Goal: Task Accomplishment & Management: Manage account settings

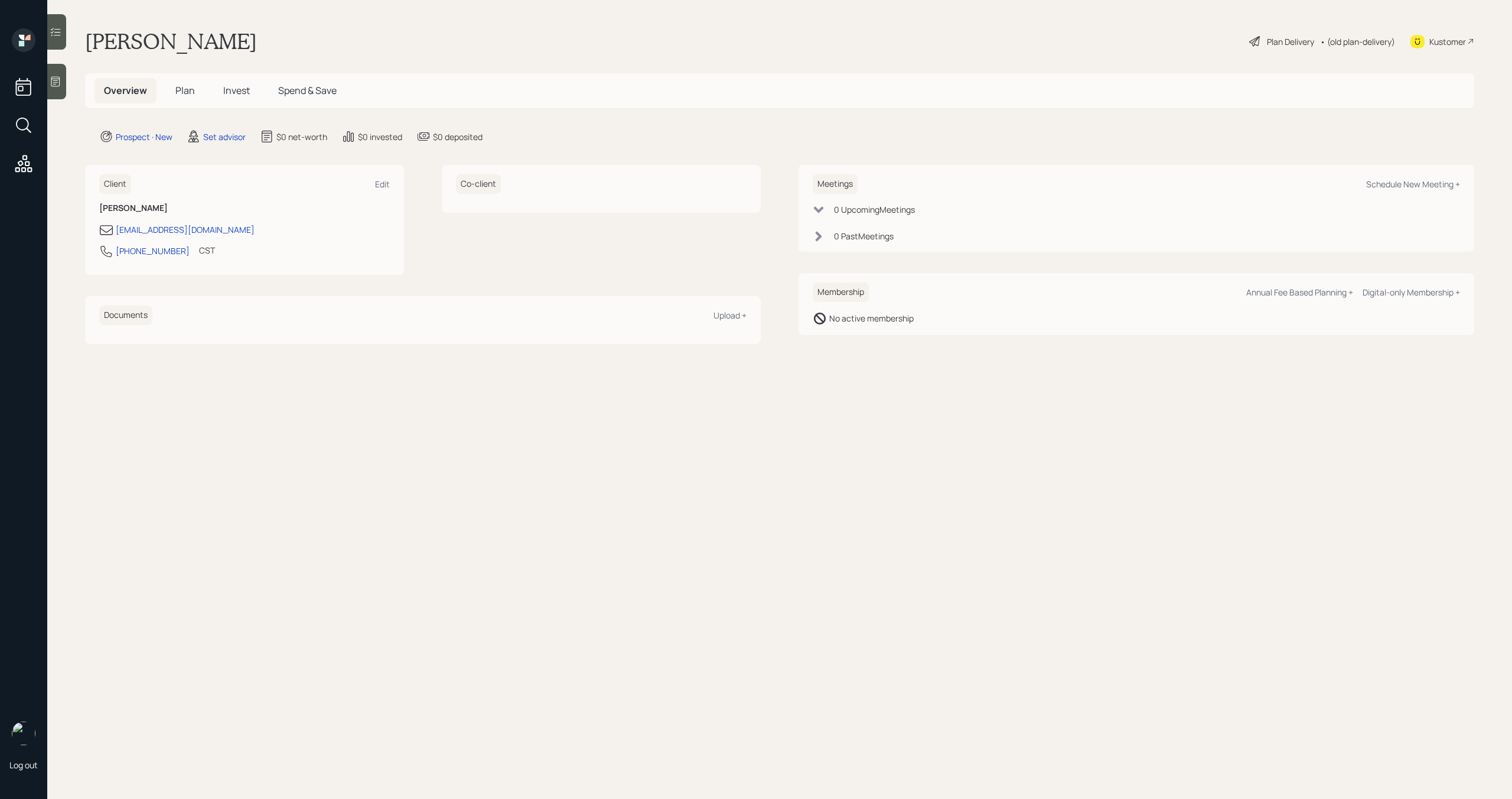
click at [61, 80] on icon at bounding box center [55, 82] width 11 height 11
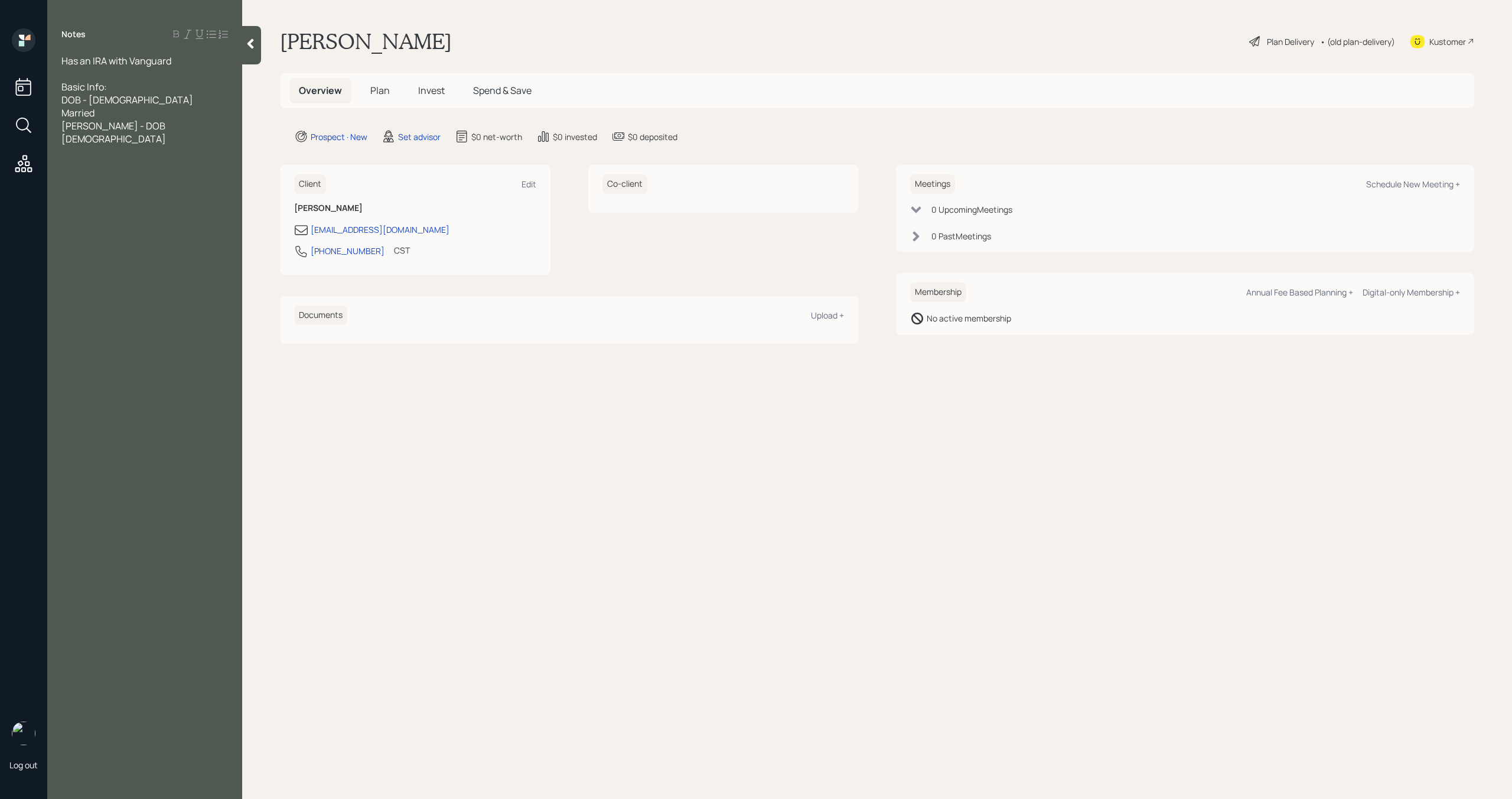
click at [183, 64] on div "Has an IRA with Vanguard" at bounding box center [144, 61] width 166 height 13
click at [157, 139] on div "[PERSON_NAME] - DOB [DEMOGRAPHIC_DATA]" at bounding box center [144, 145] width 166 height 26
click at [132, 158] on div "[PERSON_NAME]'s SS -" at bounding box center [144, 165] width 166 height 13
click at [137, 171] on div "[PERSON_NAME] Pension -" at bounding box center [144, 178] width 166 height 13
click at [61, 202] on div "Has an IRA with Vanguard Both Retired Basic Info: DOB - [DEMOGRAPHIC_DATA] Marr…" at bounding box center [144, 145] width 195 height 182
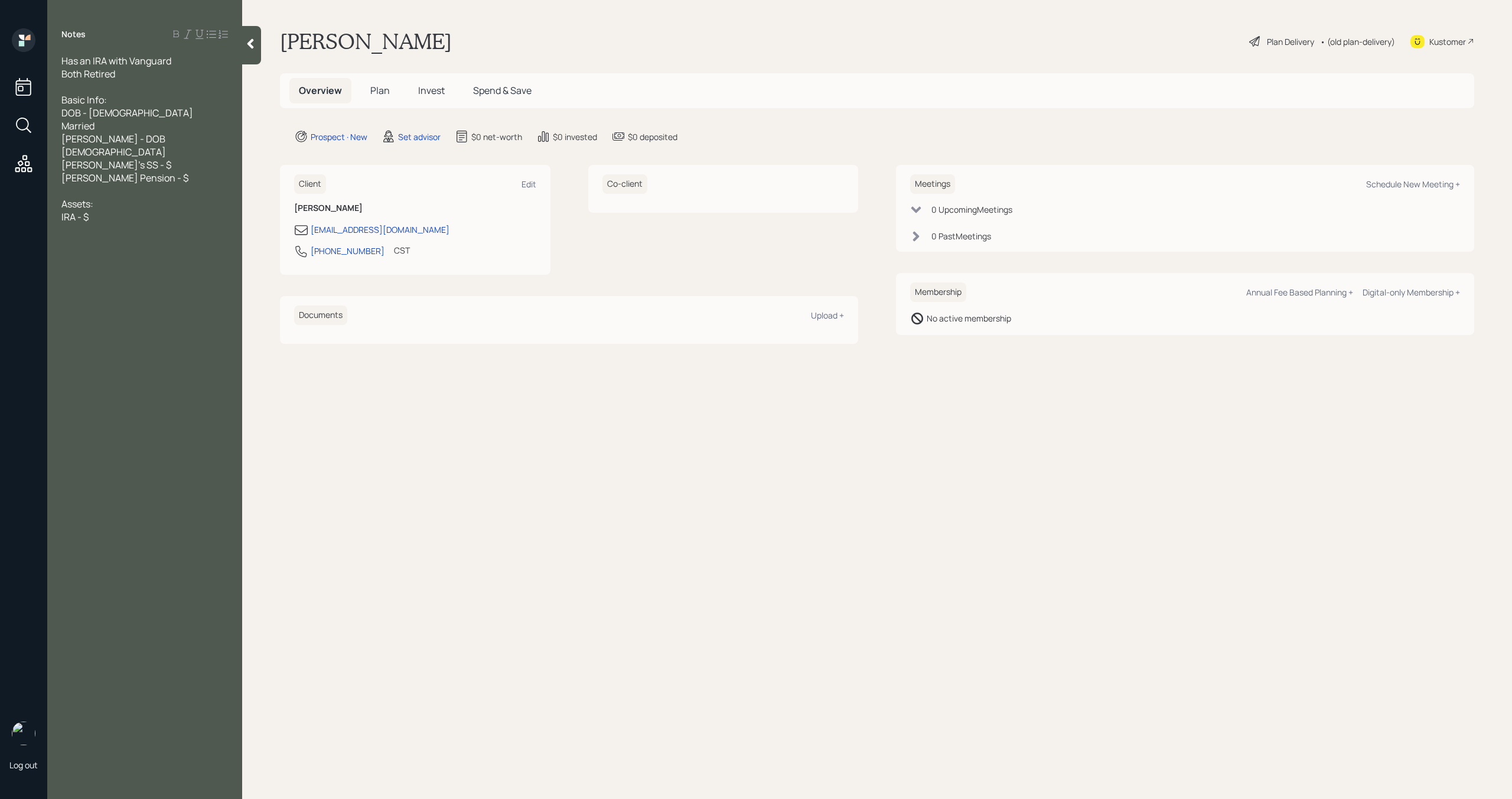
click at [63, 210] on span "IRA - $" at bounding box center [74, 217] width 27 height 13
click at [144, 210] on div "Vanguard IRA - $" at bounding box center [144, 217] width 166 height 13
click at [162, 210] on div "Vanguard IRA - $" at bounding box center [144, 217] width 166 height 13
click at [131, 210] on span "Vanguard IRA - $$100K" at bounding box center [110, 217] width 98 height 13
click at [148, 223] on div "Other IRA - $" at bounding box center [144, 230] width 166 height 13
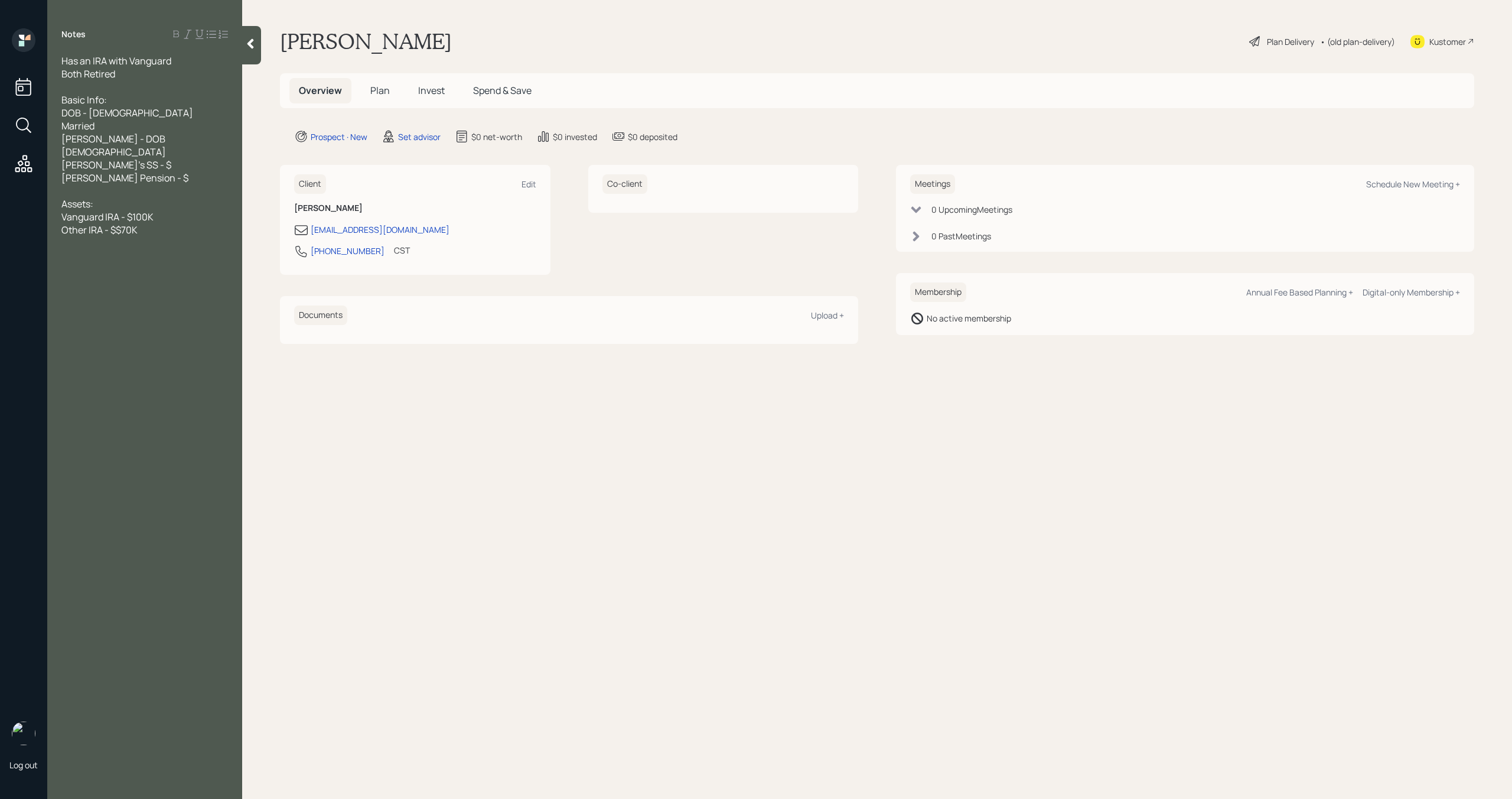
click at [119, 223] on span "Other IRA - $$70K" at bounding box center [99, 230] width 76 height 13
click at [147, 223] on div "Other IRA - $70K" at bounding box center [144, 230] width 166 height 13
click at [253, 55] on div at bounding box center [251, 45] width 19 height 38
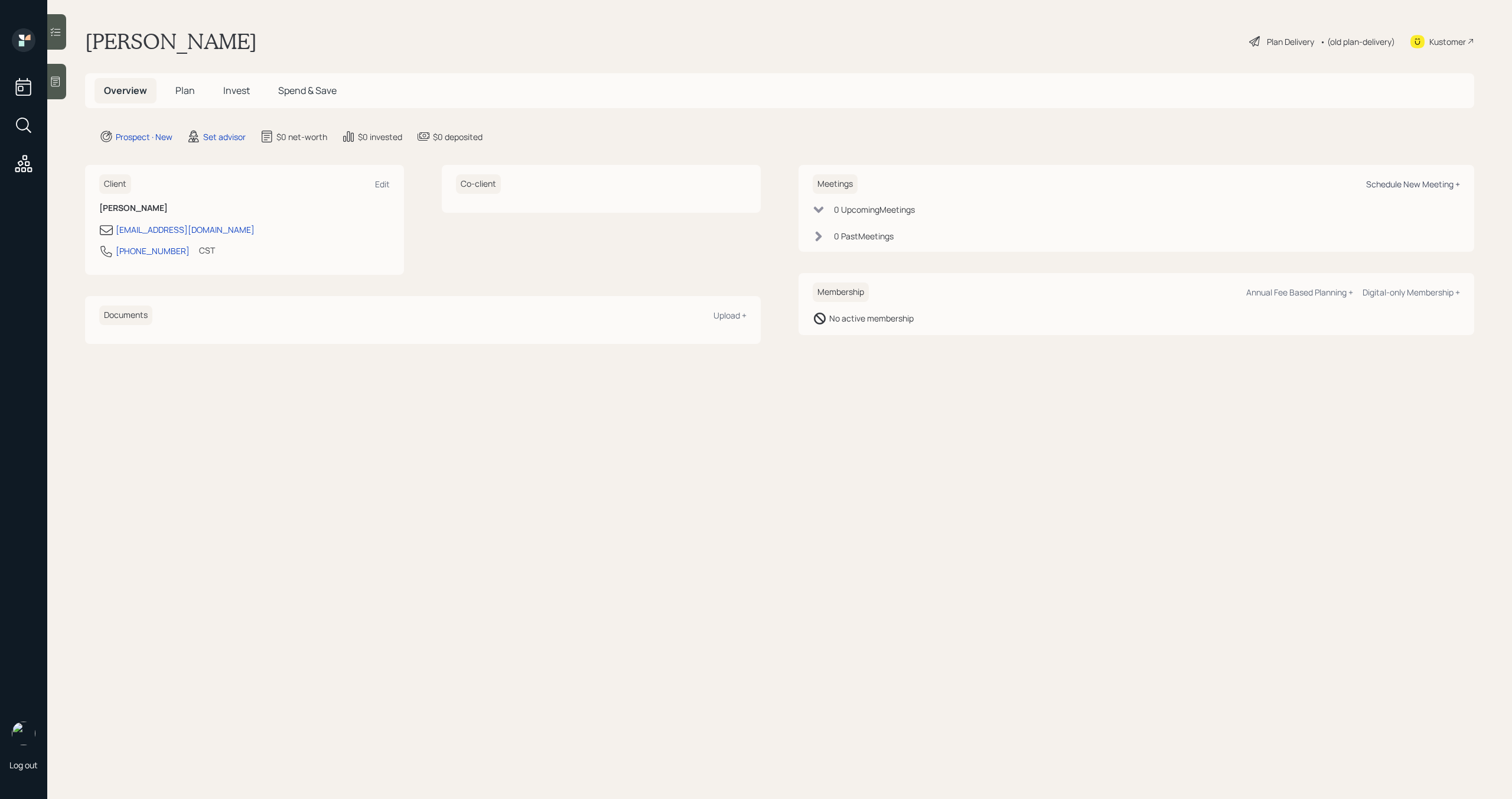
click at [1412, 187] on div "Schedule New Meeting +" at bounding box center [1413, 184] width 94 height 11
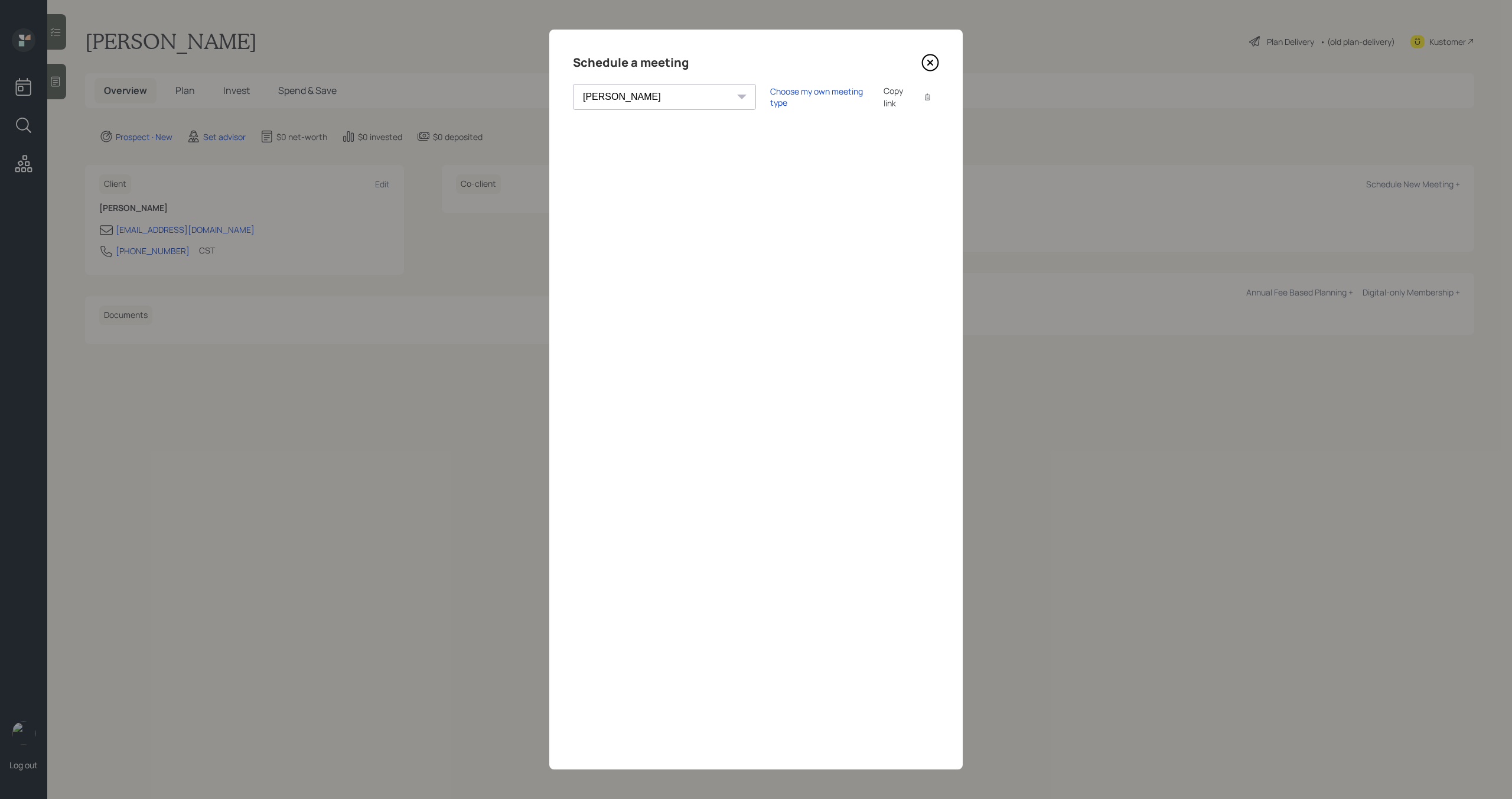
click at [627, 98] on select "[PERSON_NAME] [PERSON_NAME] [PERSON_NAME] [PERSON_NAME] [PERSON_NAME] [PERSON_N…" at bounding box center [664, 97] width 183 height 26
select select "bffa7908-1b2a-4c79-9bb6-f0ec9aed22d3"
click at [573, 84] on select "[PERSON_NAME] [PERSON_NAME] [PERSON_NAME] [PERSON_NAME] [PERSON_NAME] [PERSON_N…" at bounding box center [664, 97] width 183 height 26
click at [935, 62] on icon at bounding box center [930, 63] width 18 height 18
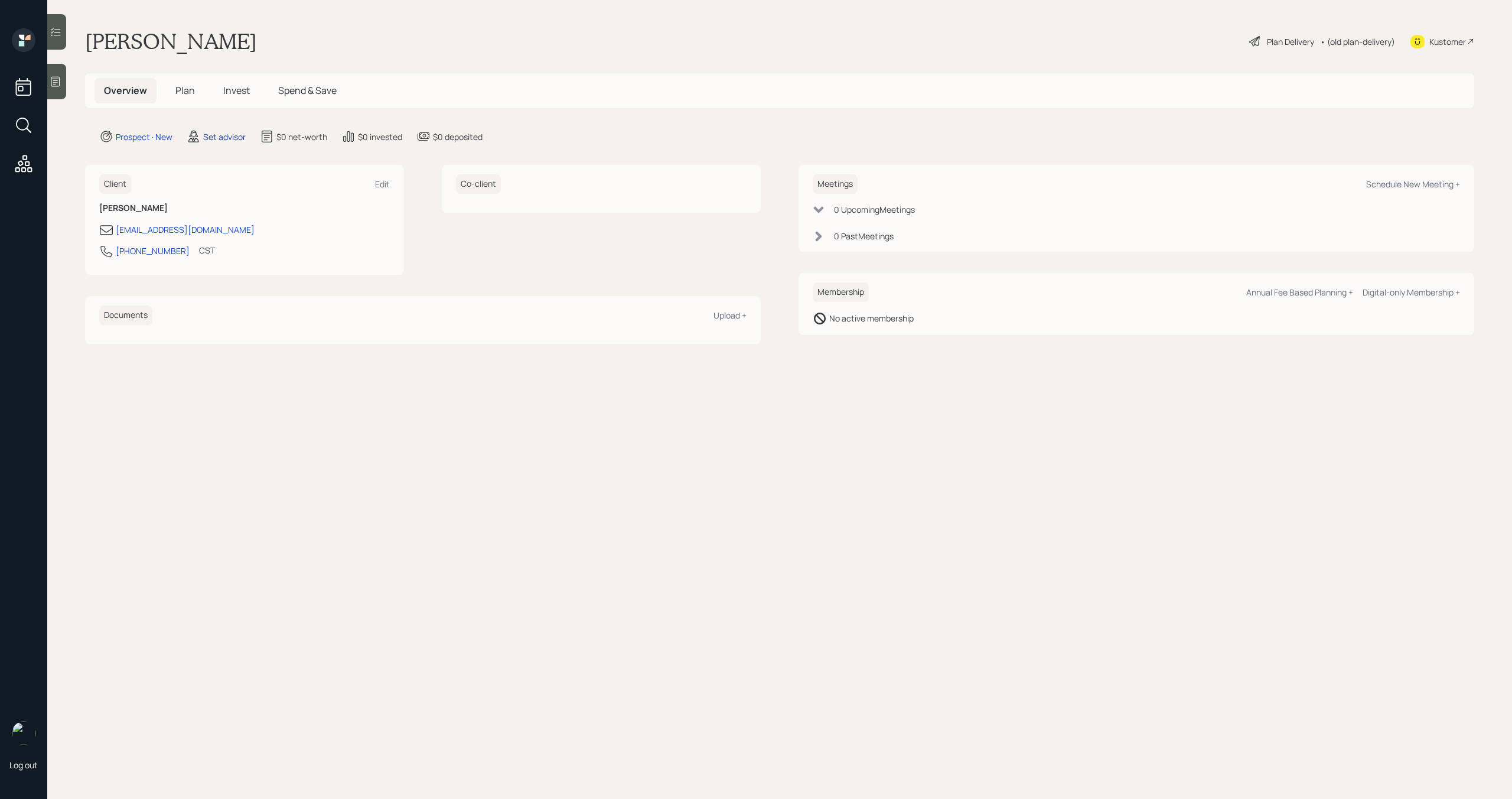
click at [230, 137] on div "Set advisor" at bounding box center [224, 136] width 42 height 12
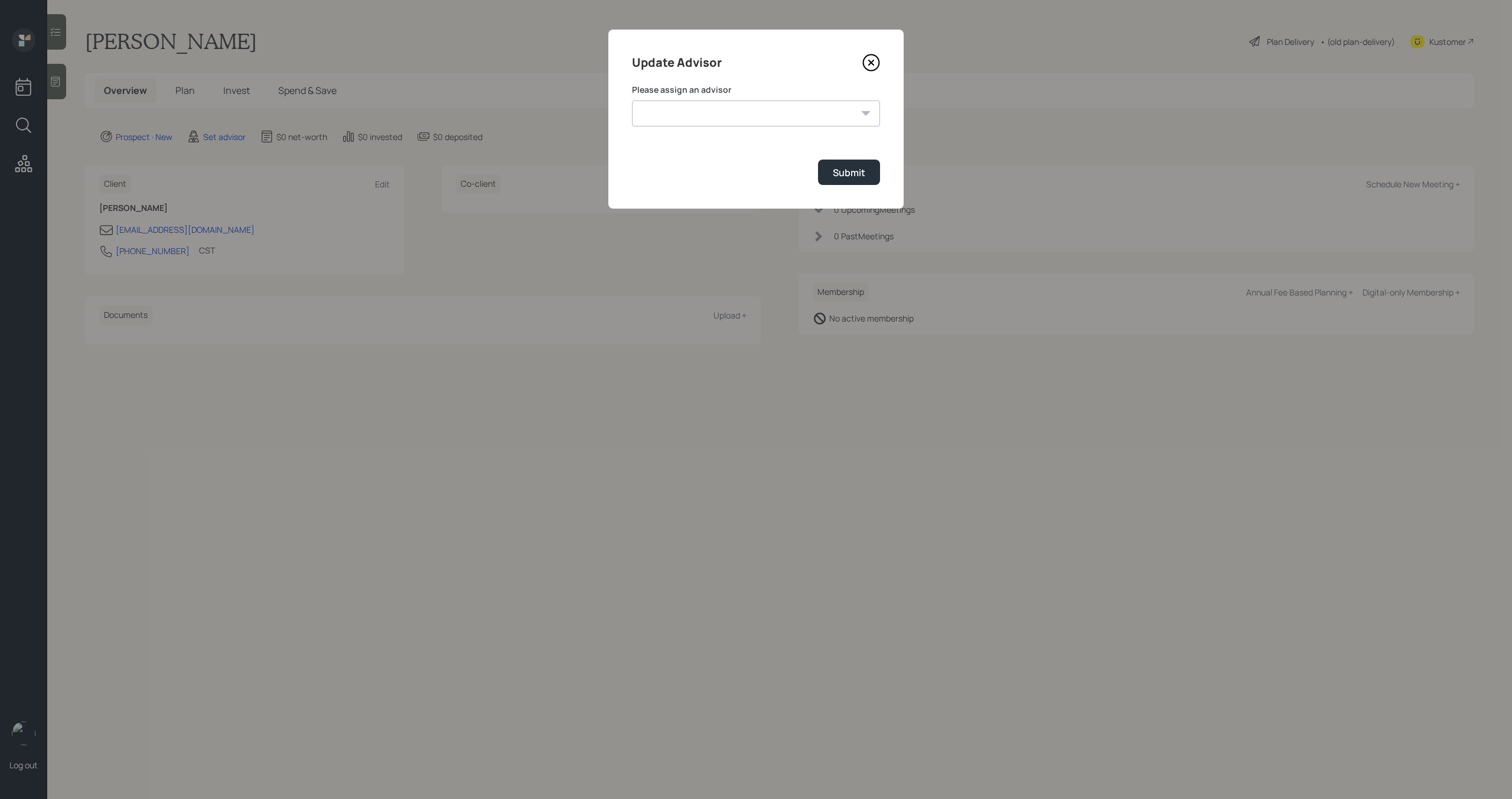
click at [869, 60] on icon at bounding box center [871, 63] width 18 height 18
